Goal: Task Accomplishment & Management: Use online tool/utility

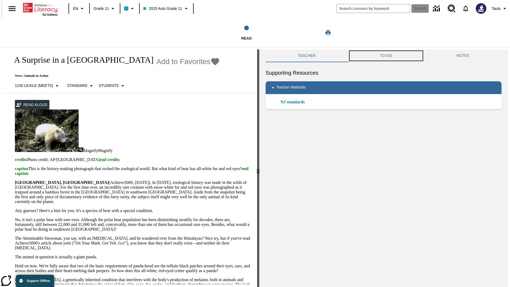
click at [386, 56] on button "TO-DO" at bounding box center [386, 55] width 77 height 13
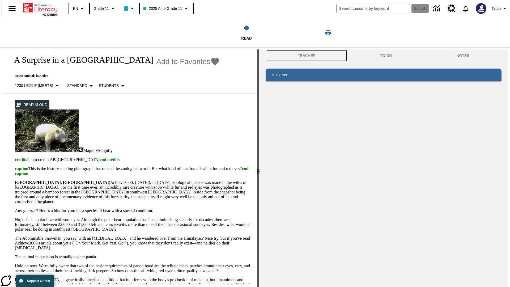
click at [305, 56] on button "Teacher" at bounding box center [307, 55] width 82 height 13
